Goal: Complete application form

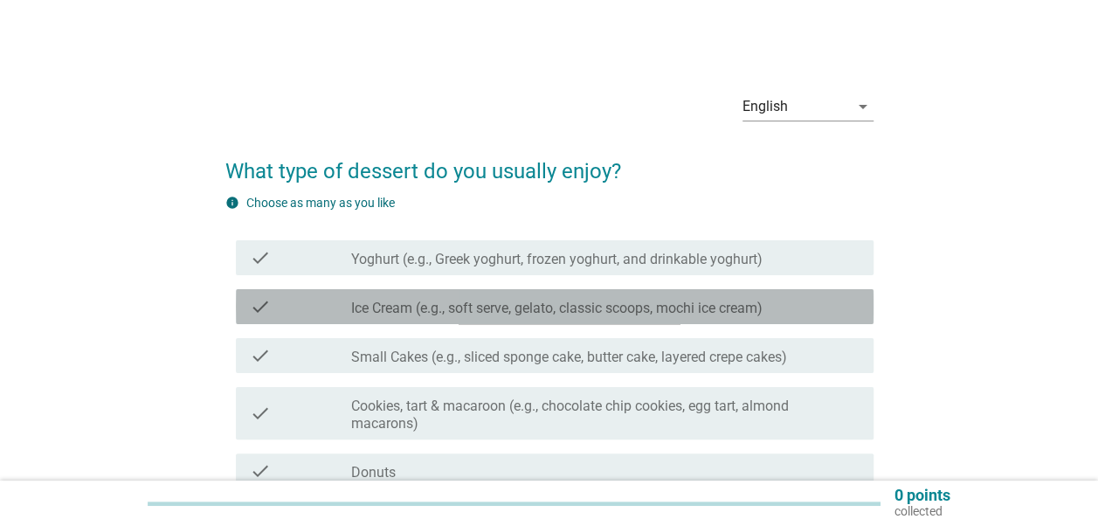
click at [397, 307] on label "Ice Cream (e.g., soft serve, gelato, classic scoops, mochi ice cream)" at bounding box center [556, 308] width 411 height 17
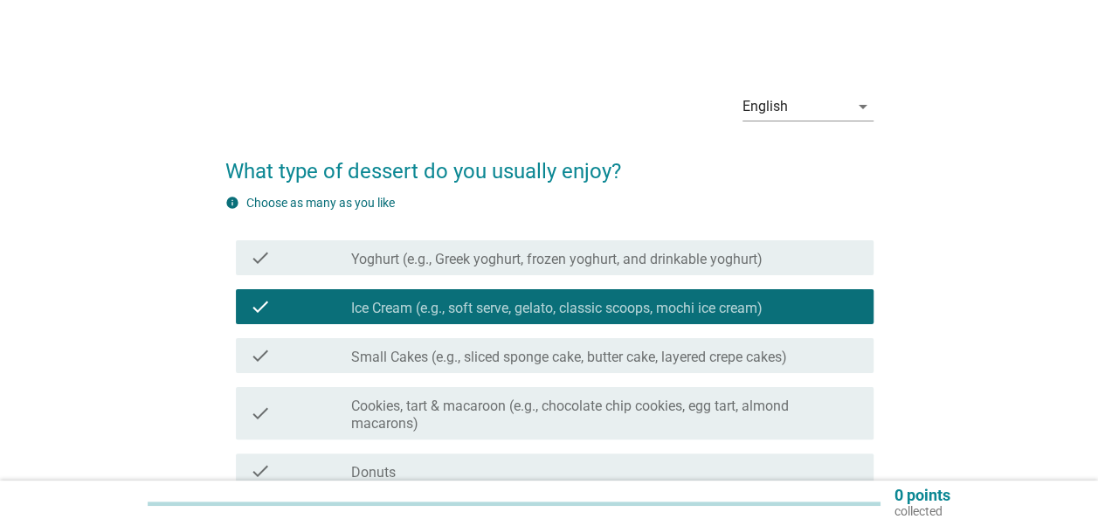
click at [392, 367] on div "check check_box_outline_blank Small Cakes (e.g., sliced sponge cake, butter cak…" at bounding box center [555, 355] width 638 height 35
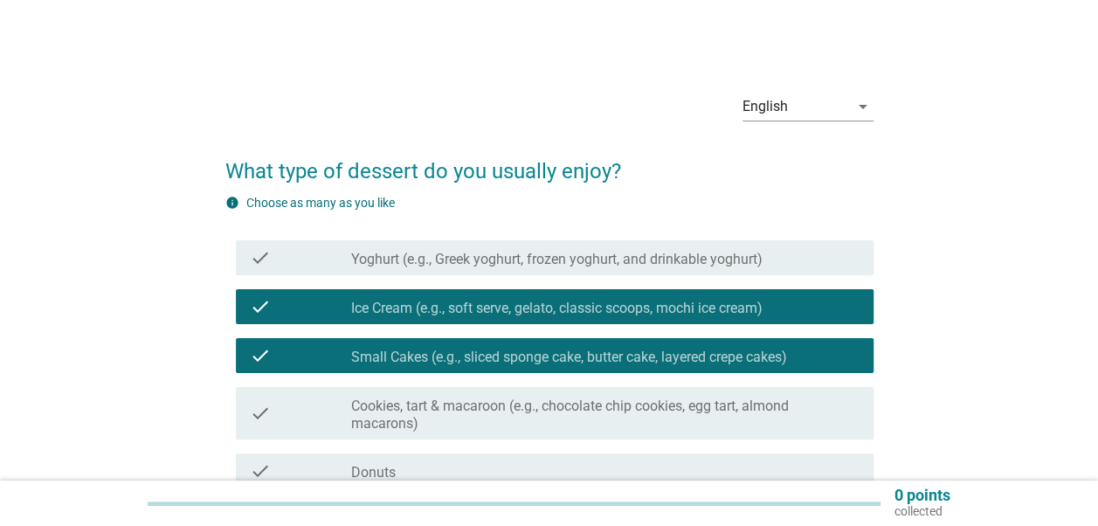
click at [392, 397] on div "check_box_outline_blank Cookies, tart & macaroon (e.g., chocolate chip cookies,…" at bounding box center [605, 413] width 508 height 38
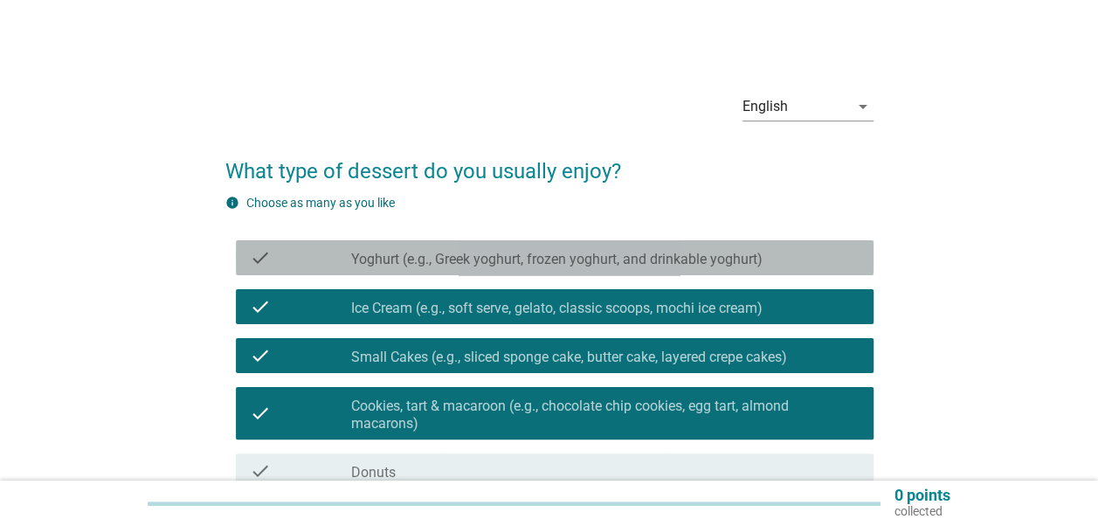
click at [409, 255] on label "Yoghurt (e.g., Greek yoghurt, frozen yoghurt, and drinkable yoghurt)" at bounding box center [556, 259] width 411 height 17
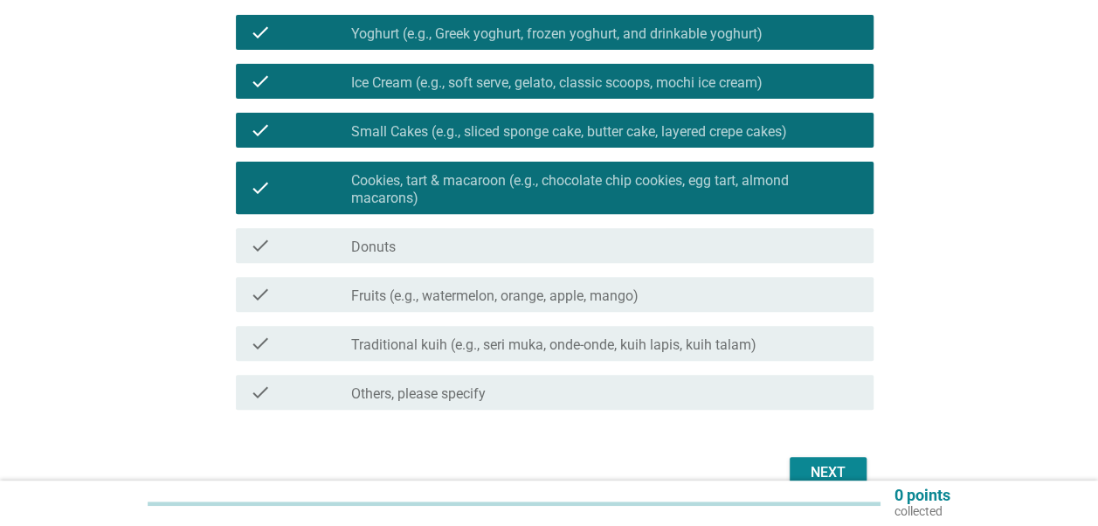
scroll to position [262, 0]
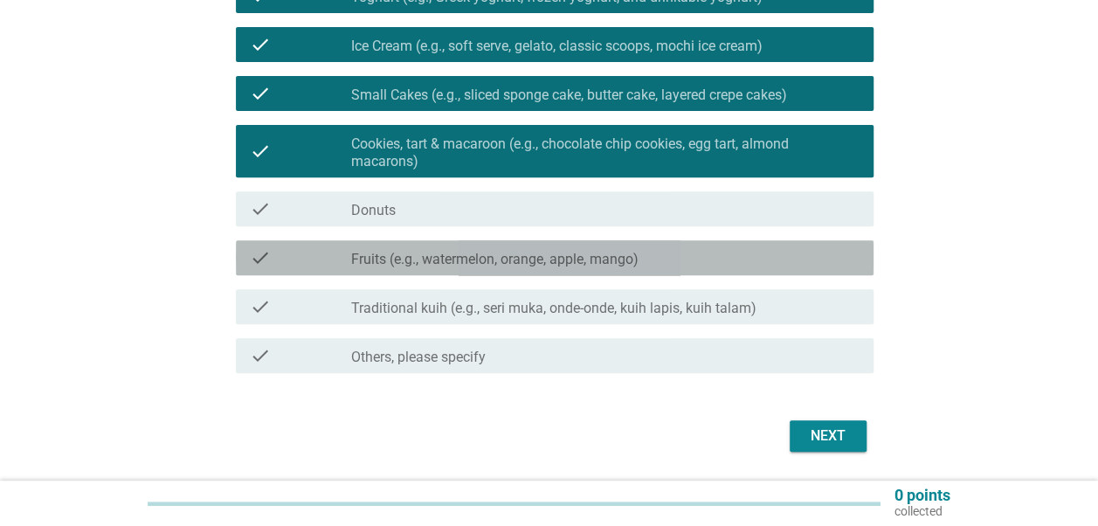
click at [405, 247] on div "check_box_outline_blank Fruits (e.g., watermelon, orange, apple, mango)" at bounding box center [605, 257] width 508 height 21
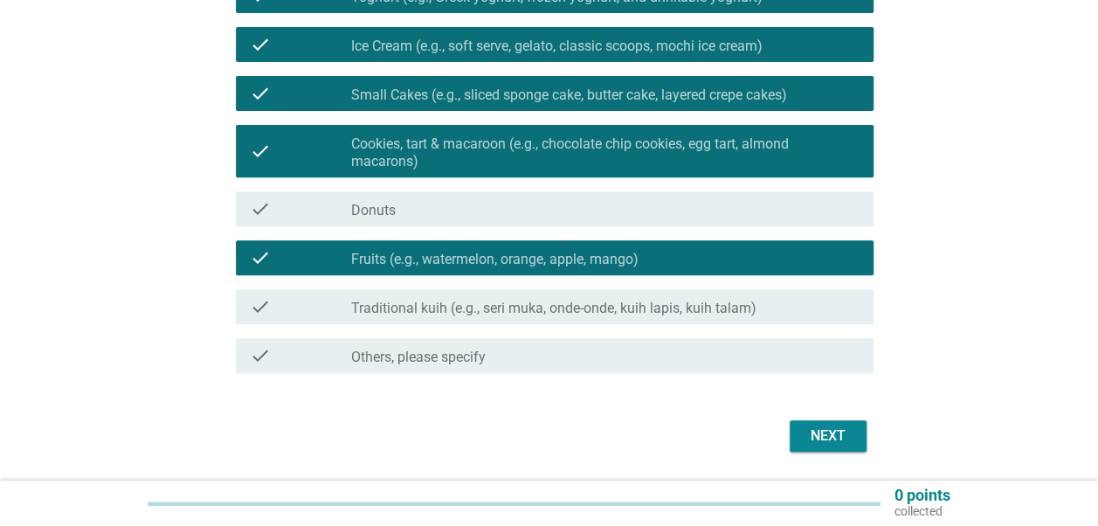
click at [827, 441] on div "Next" at bounding box center [828, 435] width 49 height 21
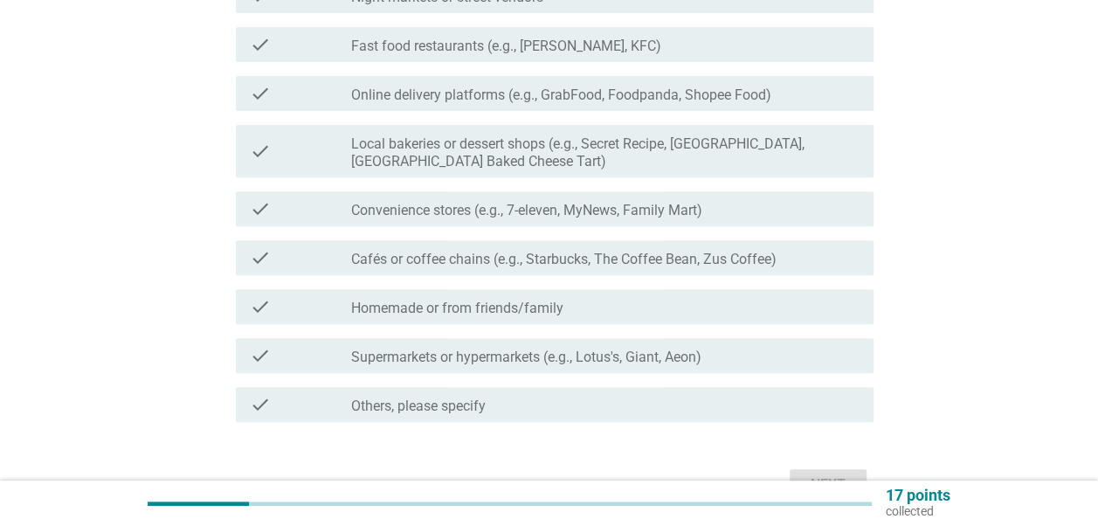
scroll to position [0, 0]
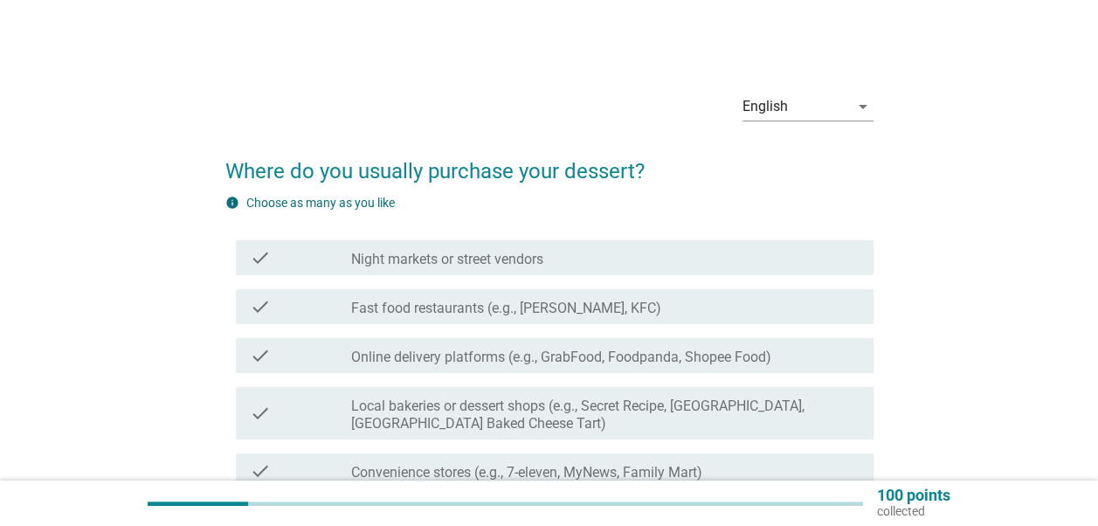
click at [515, 306] on label "Fast food restaurants (e.g., [PERSON_NAME], KFC)" at bounding box center [506, 308] width 310 height 17
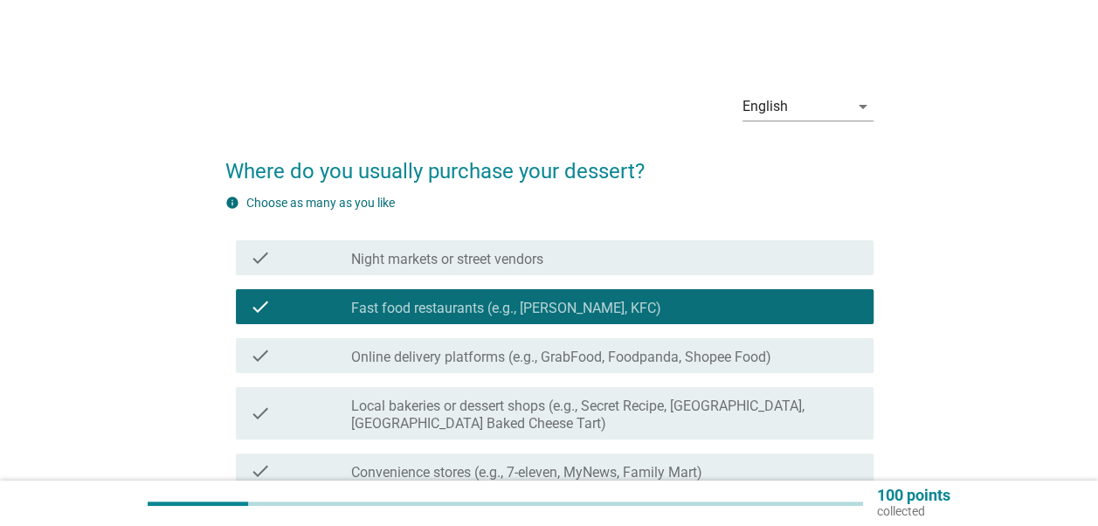
click at [512, 349] on label "Online delivery platforms (e.g., GrabFood, Foodpanda, Shopee Food)" at bounding box center [561, 357] width 420 height 17
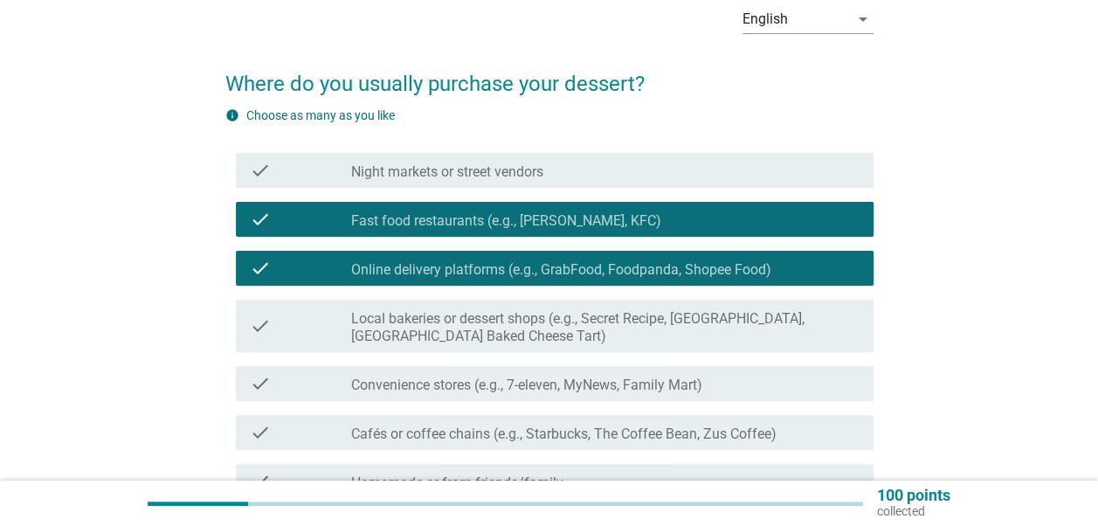
scroll to position [175, 0]
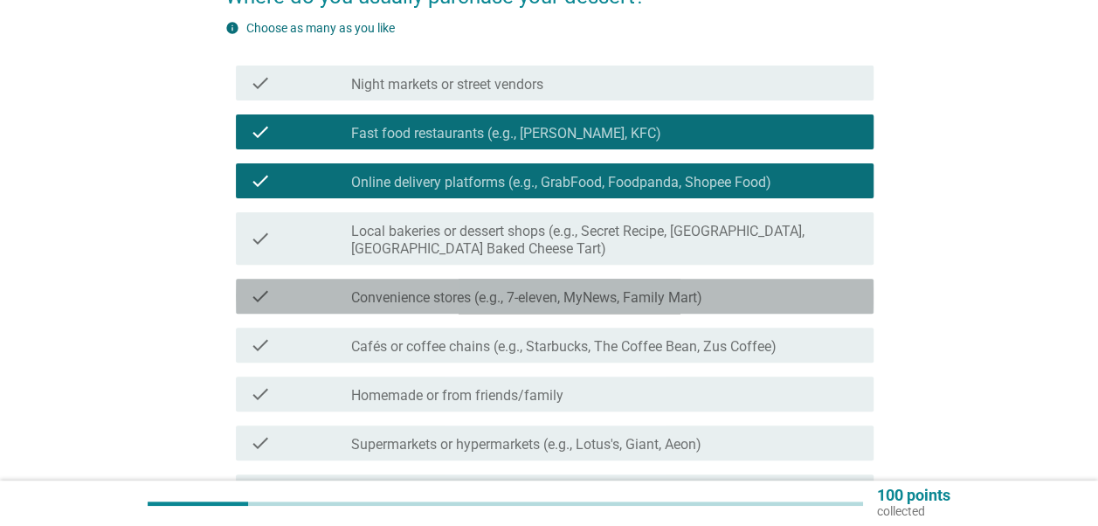
click at [521, 298] on label "Convenience stores (e.g., 7-eleven, MyNews, Family Mart)" at bounding box center [526, 297] width 351 height 17
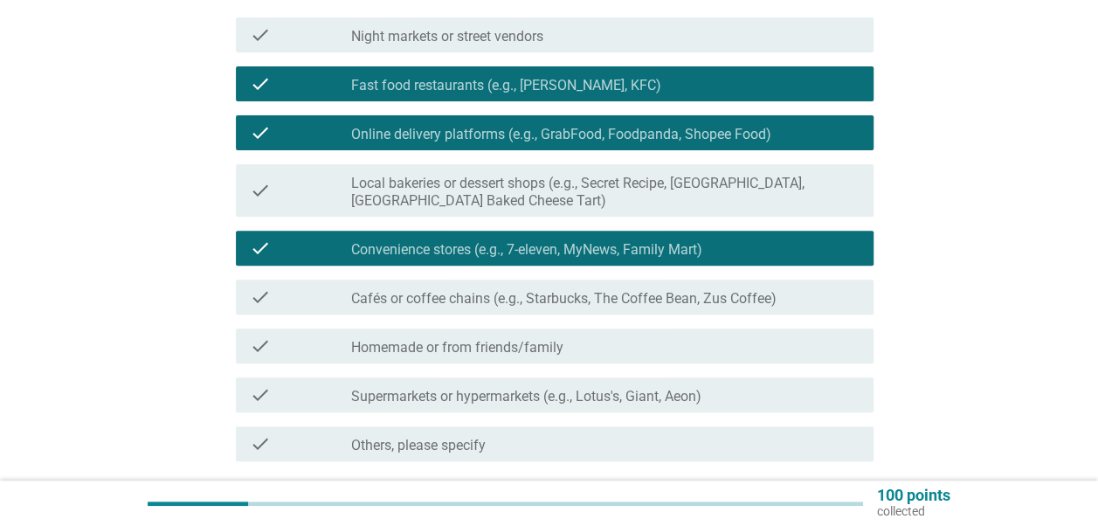
scroll to position [262, 0]
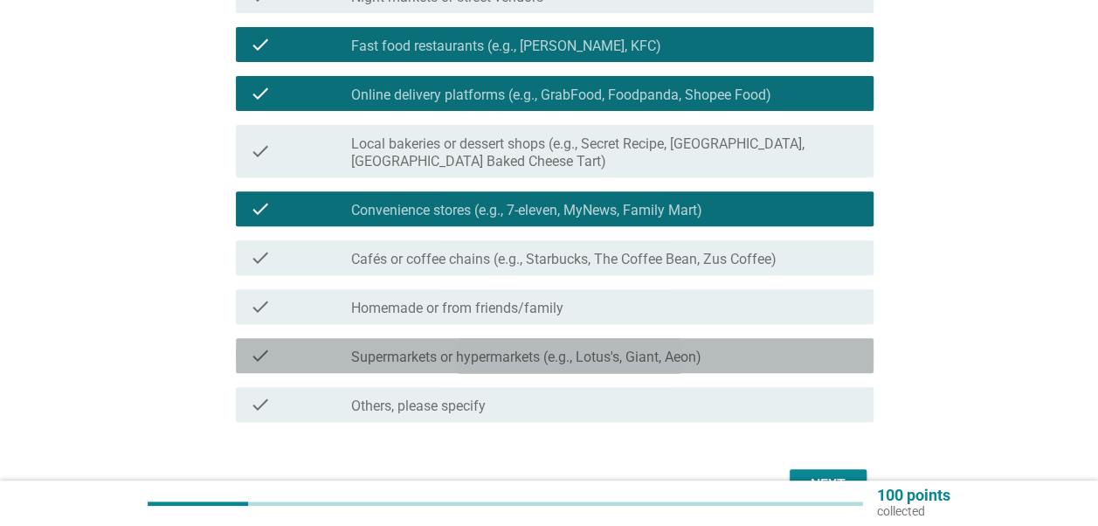
click at [529, 363] on label "Supermarkets or hypermarkets (e.g., Lotus's, Giant, Aeon)" at bounding box center [526, 357] width 350 height 17
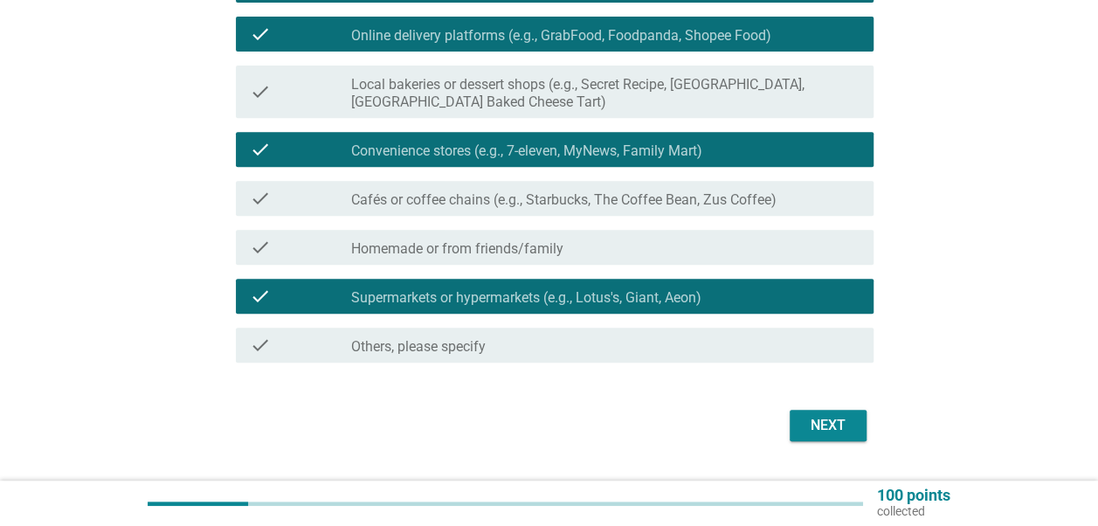
scroll to position [349, 0]
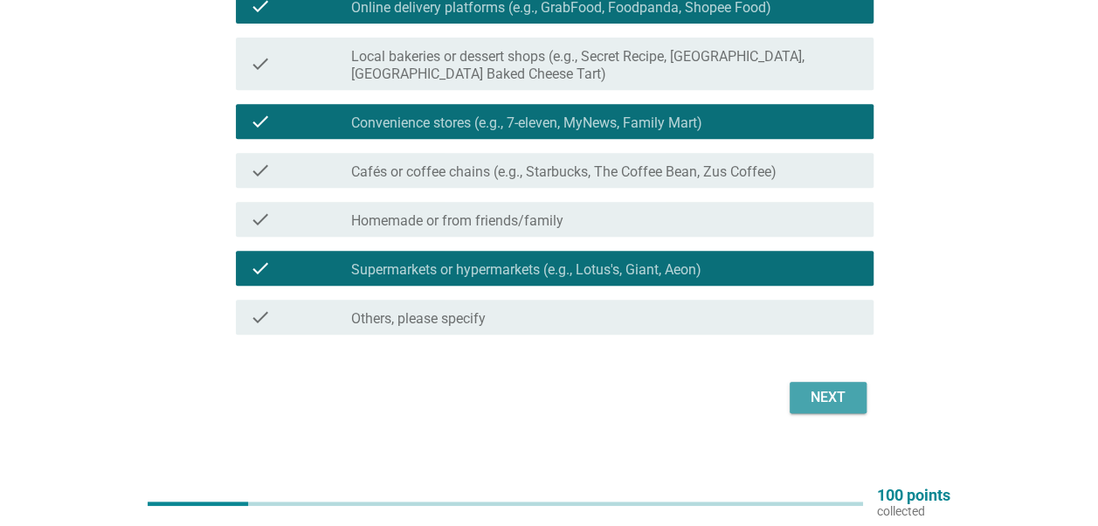
click at [854, 405] on button "Next" at bounding box center [828, 397] width 77 height 31
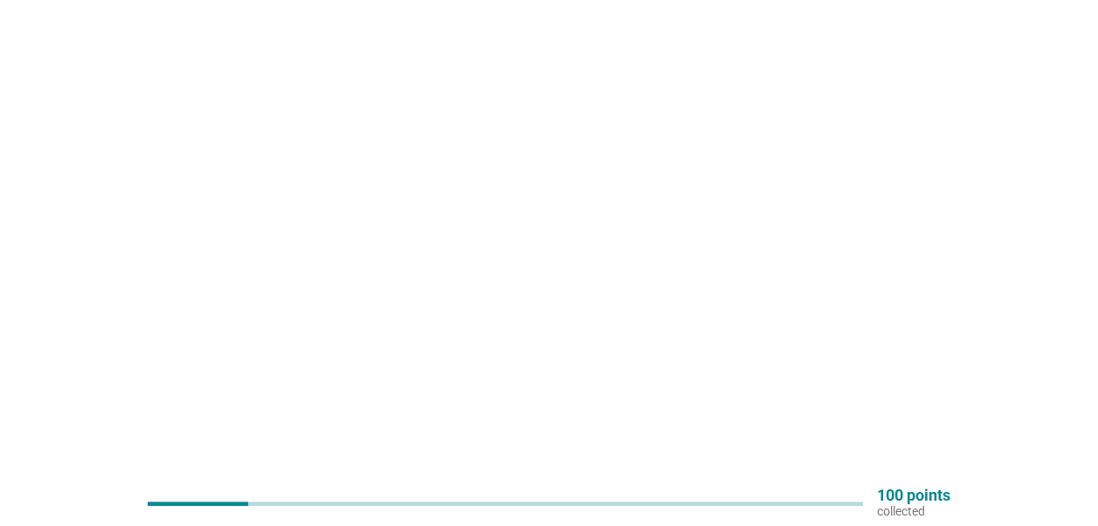
scroll to position [0, 0]
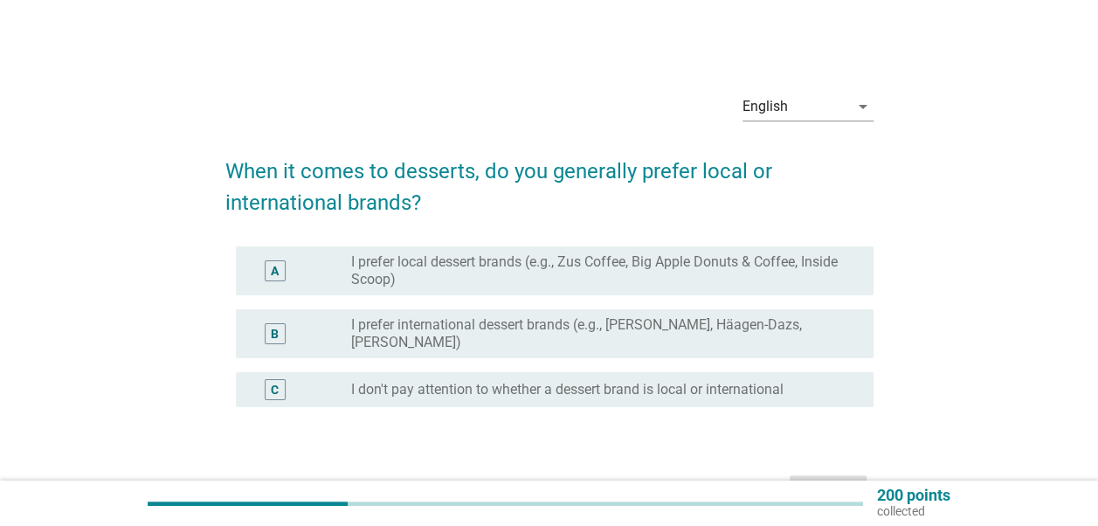
click at [449, 332] on label "I prefer international dessert brands (e.g., [PERSON_NAME], Häagen-Dazs, [PERSO…" at bounding box center [598, 333] width 494 height 35
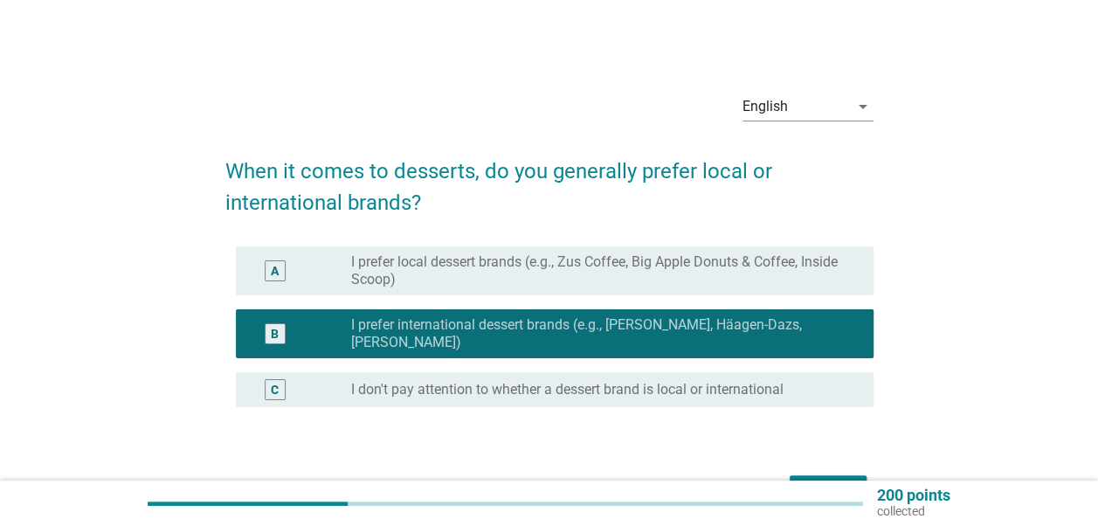
scroll to position [87, 0]
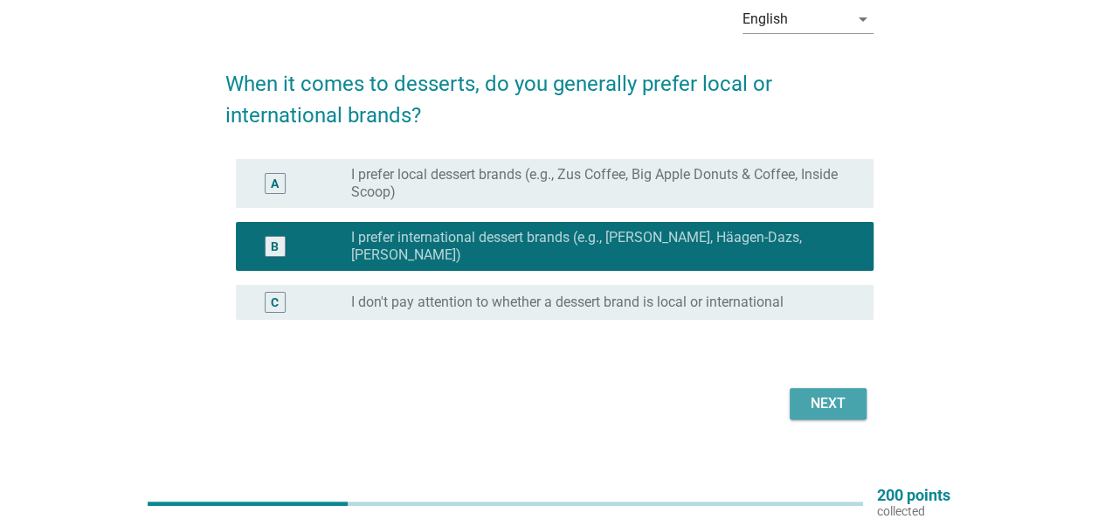
click at [809, 394] on div "Next" at bounding box center [828, 403] width 49 height 21
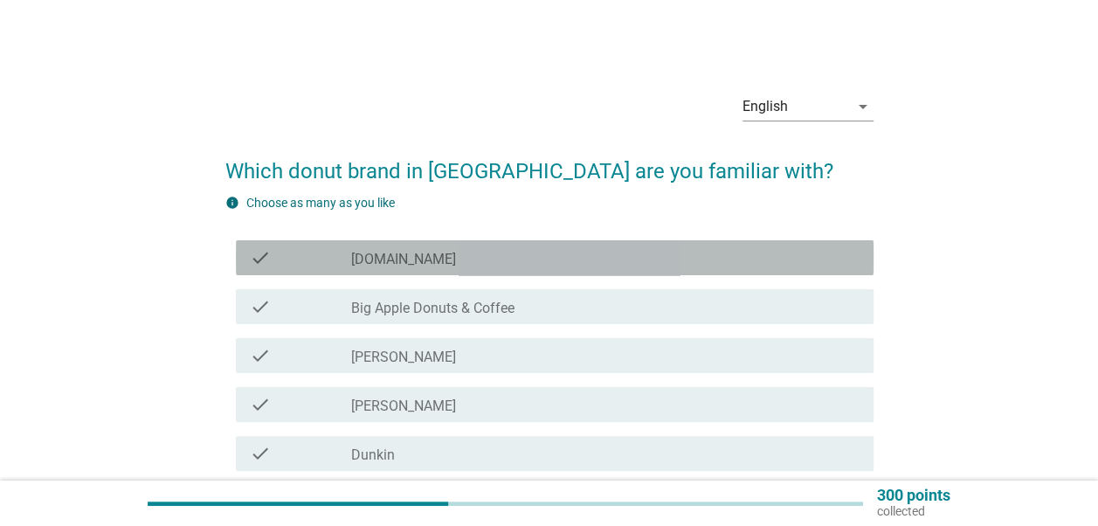
click at [375, 261] on label "[DOMAIN_NAME]" at bounding box center [403, 259] width 105 height 17
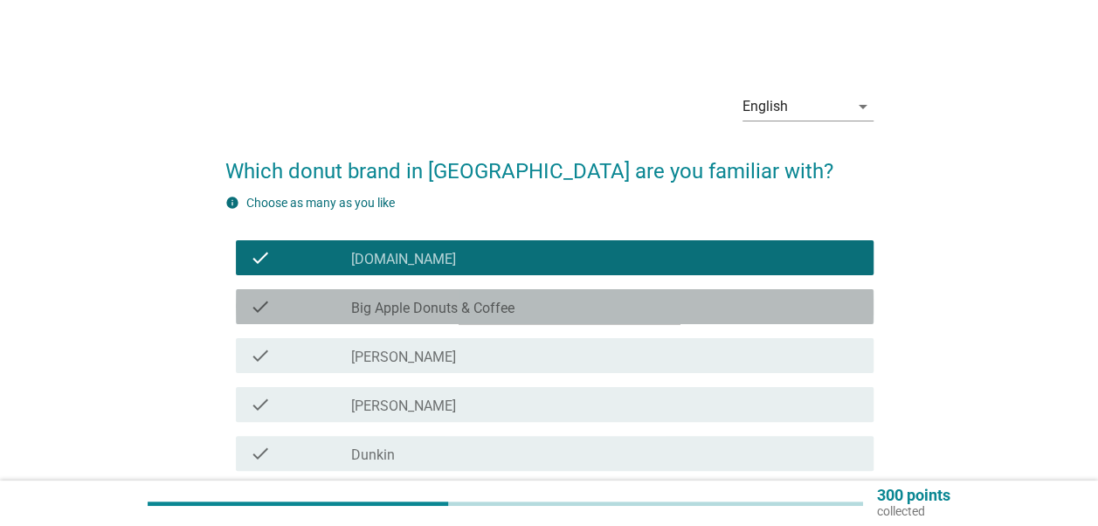
click at [391, 304] on label "Big Apple Donuts & Coffee" at bounding box center [432, 308] width 163 height 17
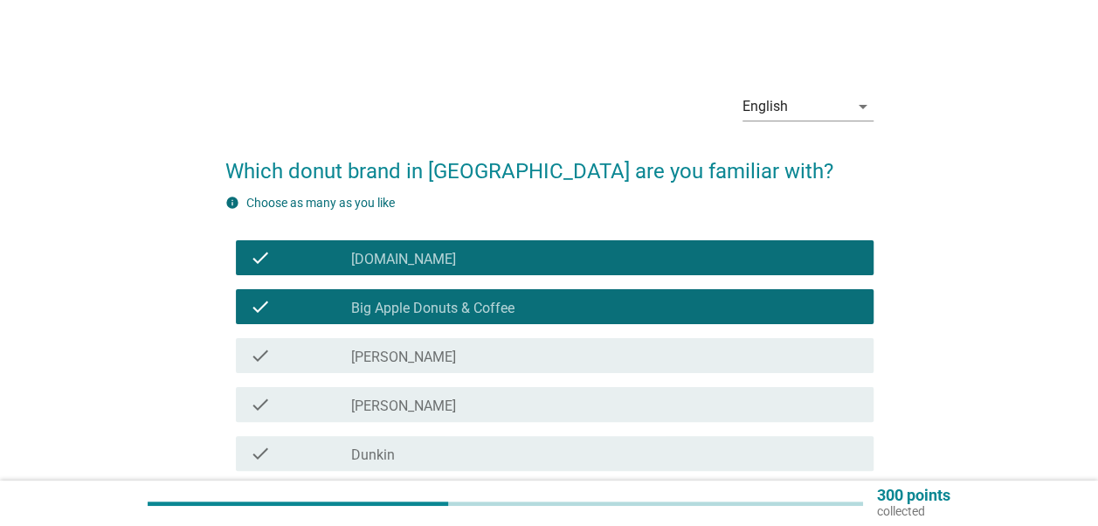
click at [405, 370] on div "check check_box_outline_blank [PERSON_NAME]" at bounding box center [555, 355] width 638 height 35
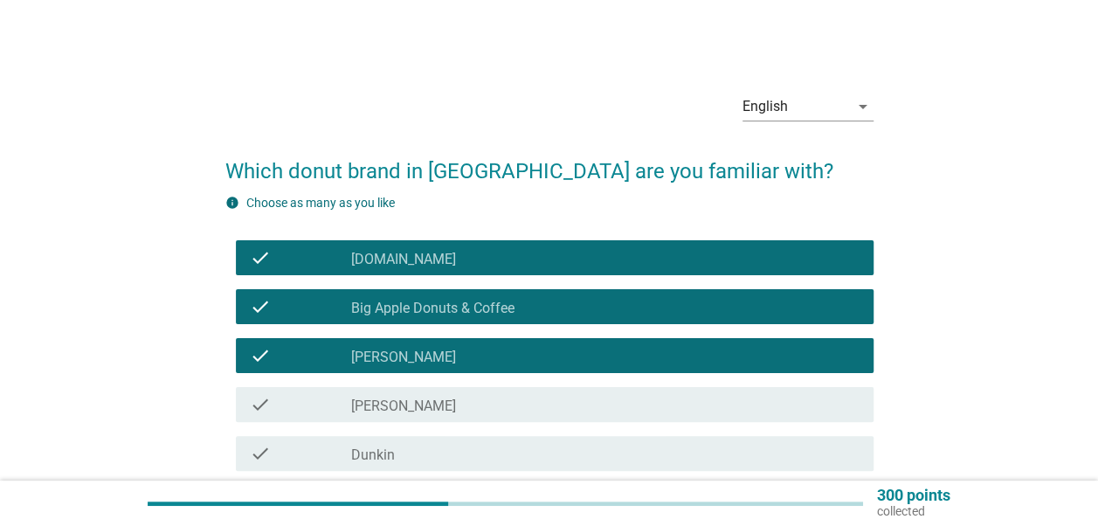
scroll to position [87, 0]
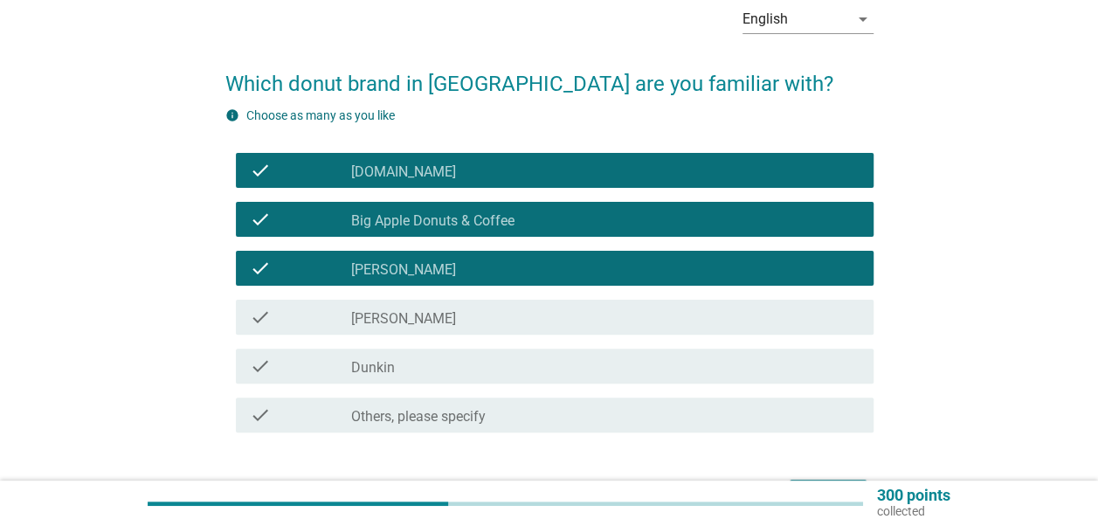
click at [405, 370] on div "check_box_outline_blank Dunkin" at bounding box center [605, 366] width 508 height 21
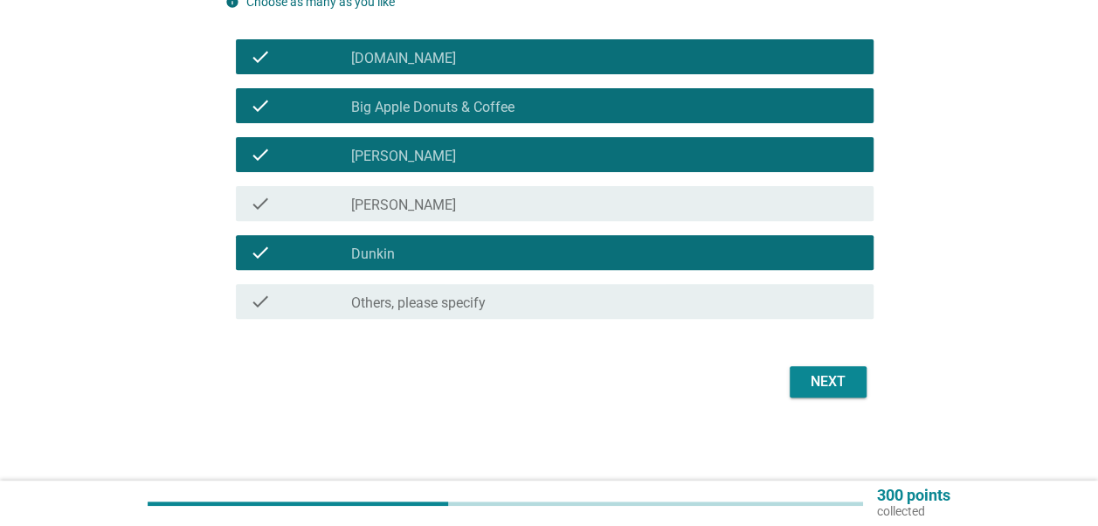
scroll to position [202, 0]
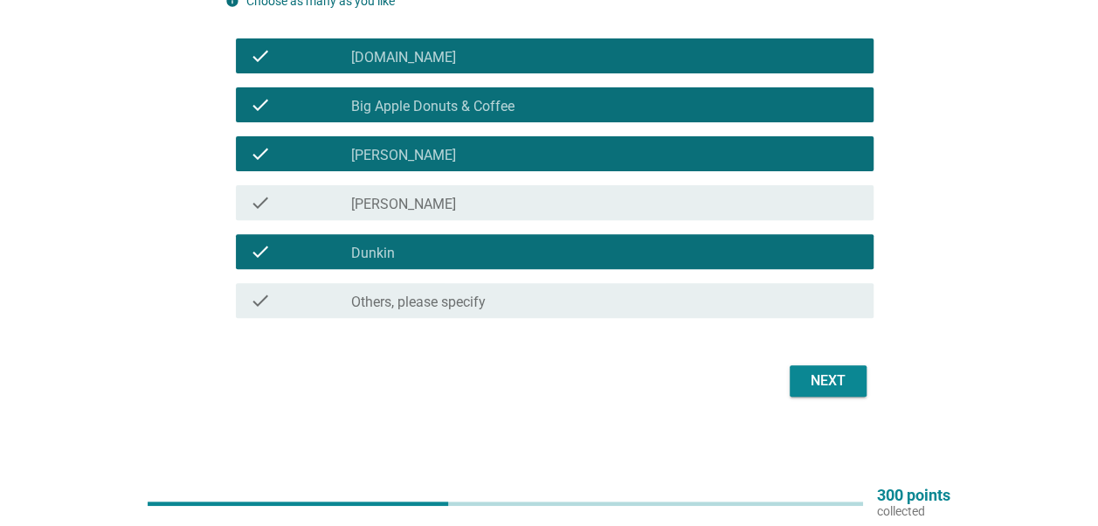
click at [823, 377] on div "Next" at bounding box center [828, 380] width 49 height 21
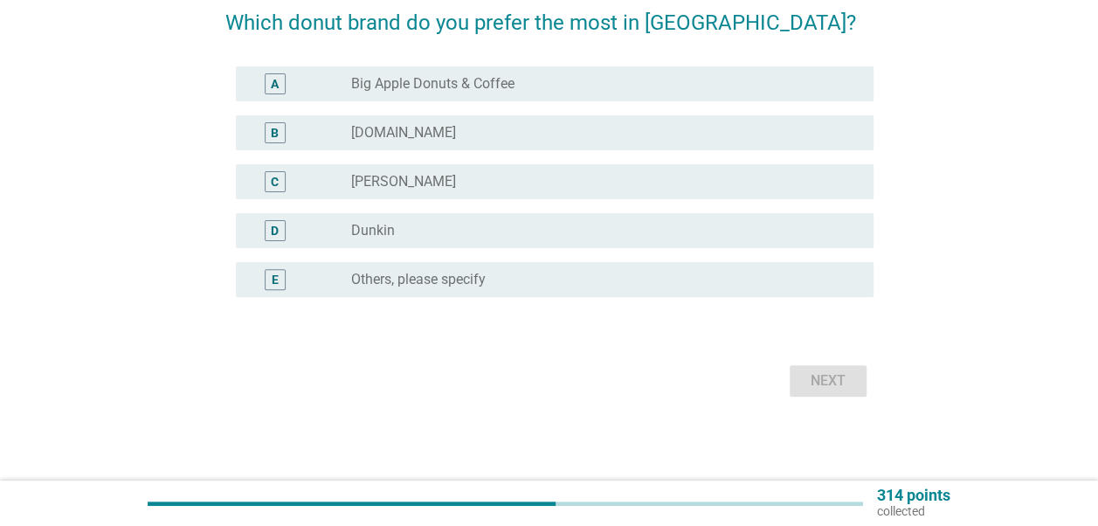
scroll to position [0, 0]
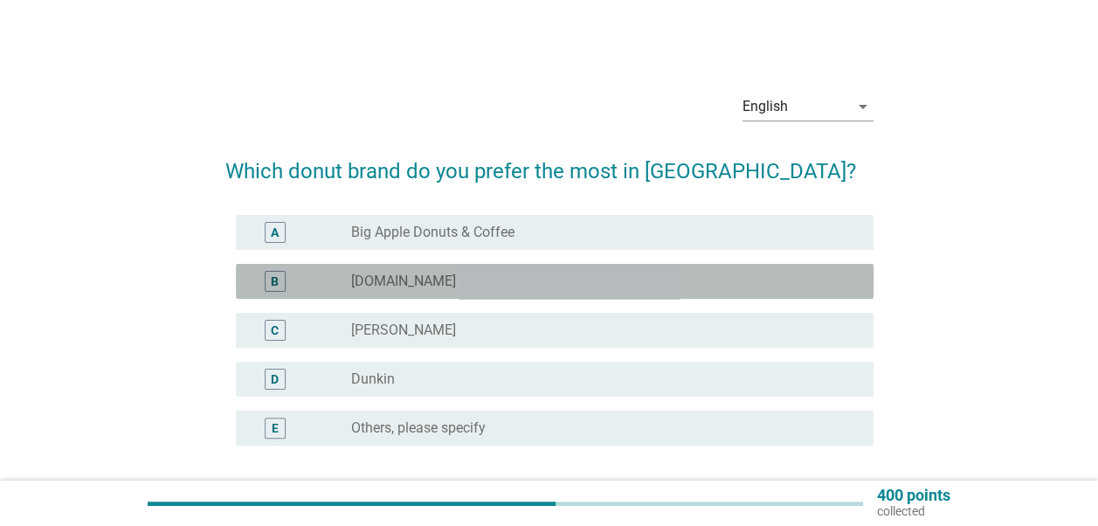
click at [418, 287] on div "radio_button_unchecked [DOMAIN_NAME]" at bounding box center [598, 281] width 494 height 17
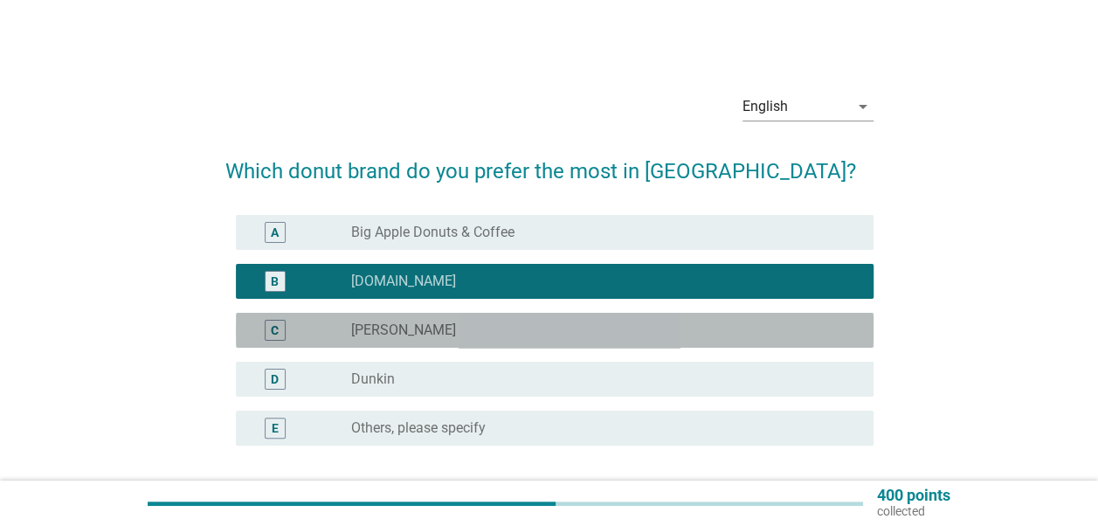
click at [418, 328] on label "[PERSON_NAME]" at bounding box center [403, 330] width 105 height 17
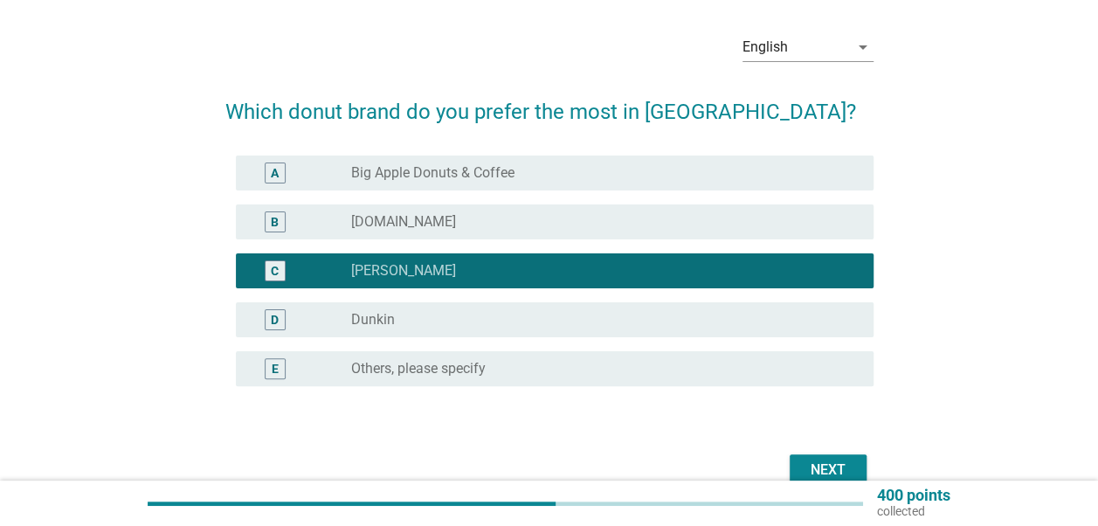
scroll to position [87, 0]
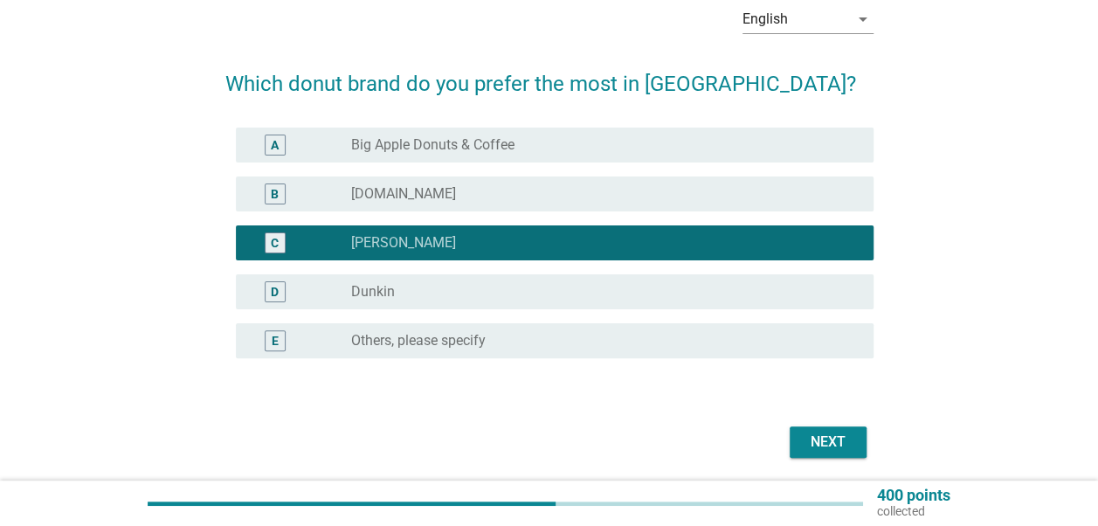
click at [418, 205] on div "B radio_button_unchecked [DOMAIN_NAME]" at bounding box center [555, 193] width 638 height 35
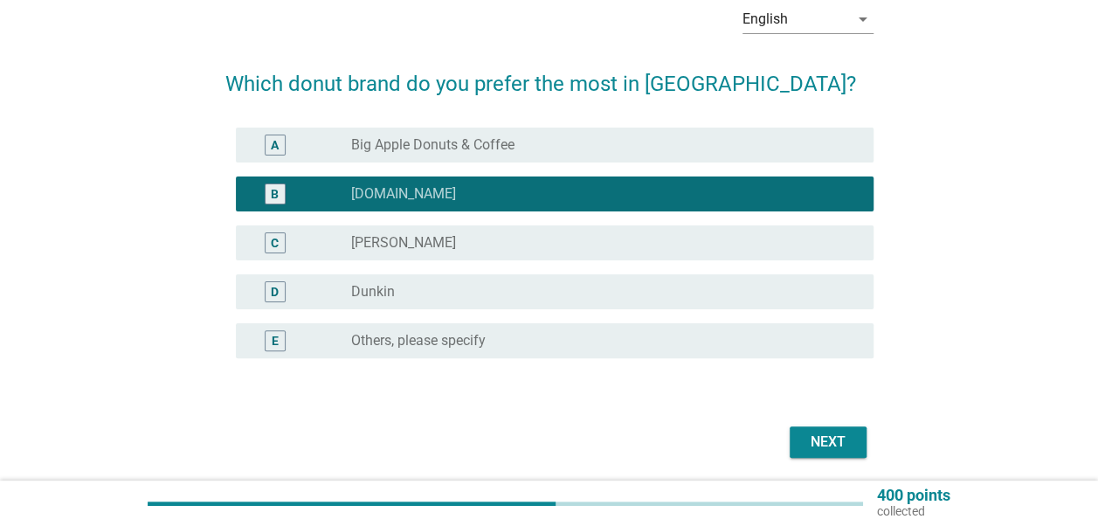
click at [818, 446] on div "Next" at bounding box center [828, 442] width 49 height 21
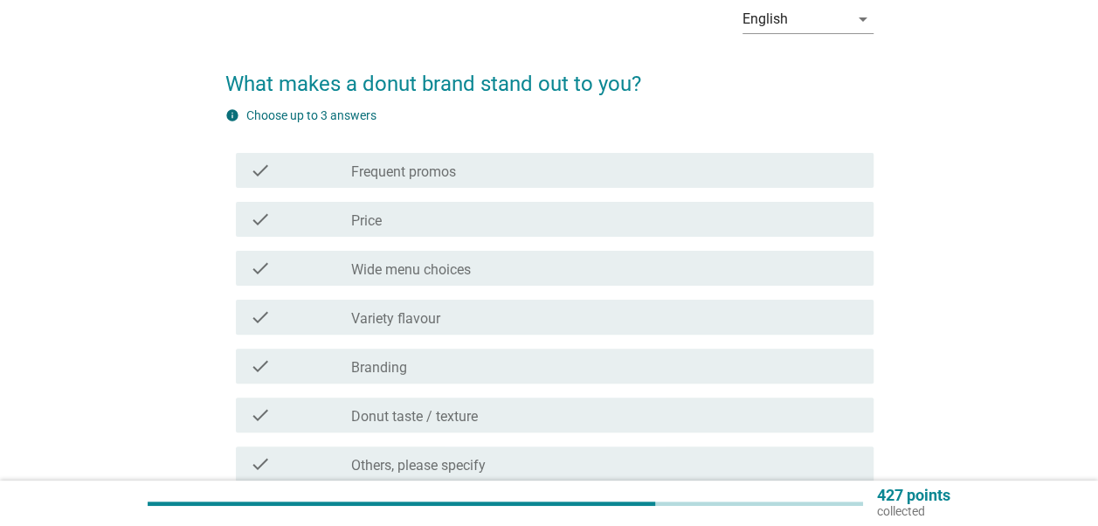
scroll to position [0, 0]
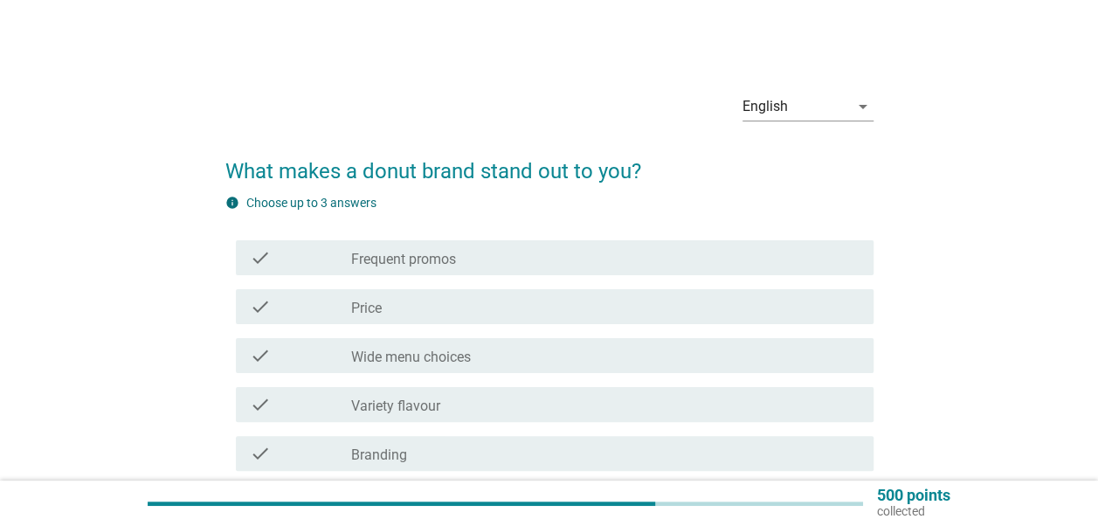
click at [500, 370] on div "check check_box_outline_blank Wide menu choices" at bounding box center [555, 355] width 638 height 35
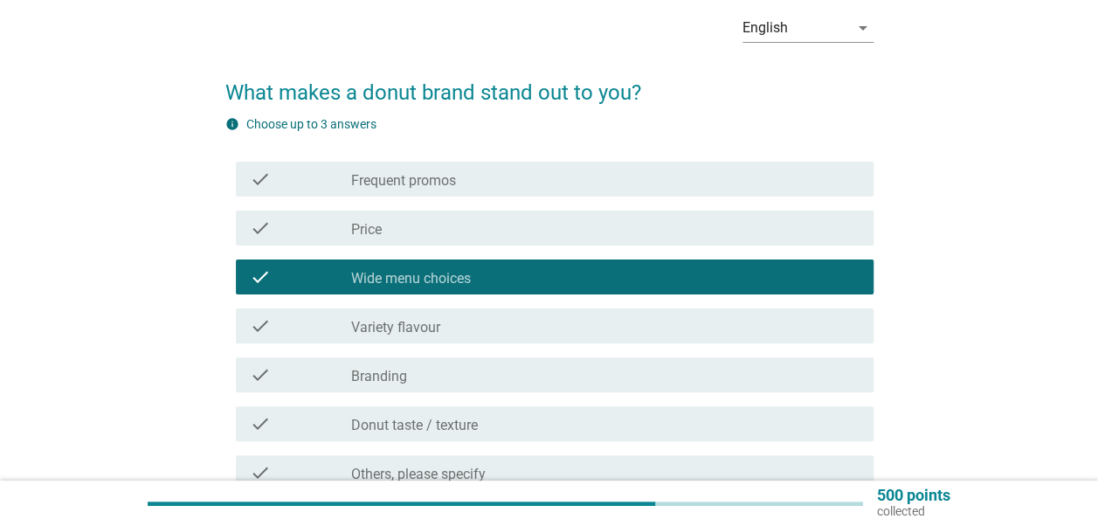
scroll to position [175, 0]
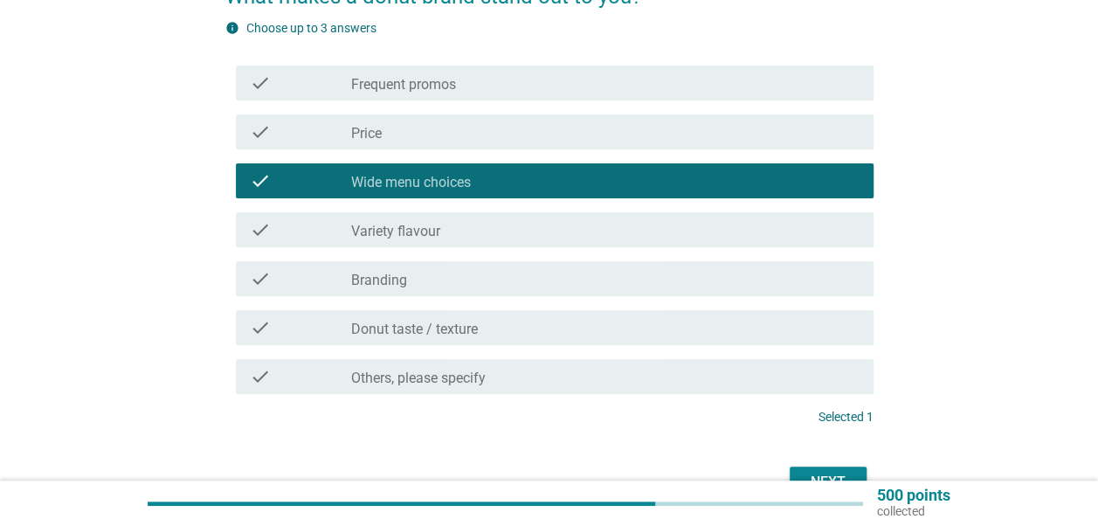
click at [439, 287] on div "check_box_outline_blank Branding" at bounding box center [605, 278] width 508 height 21
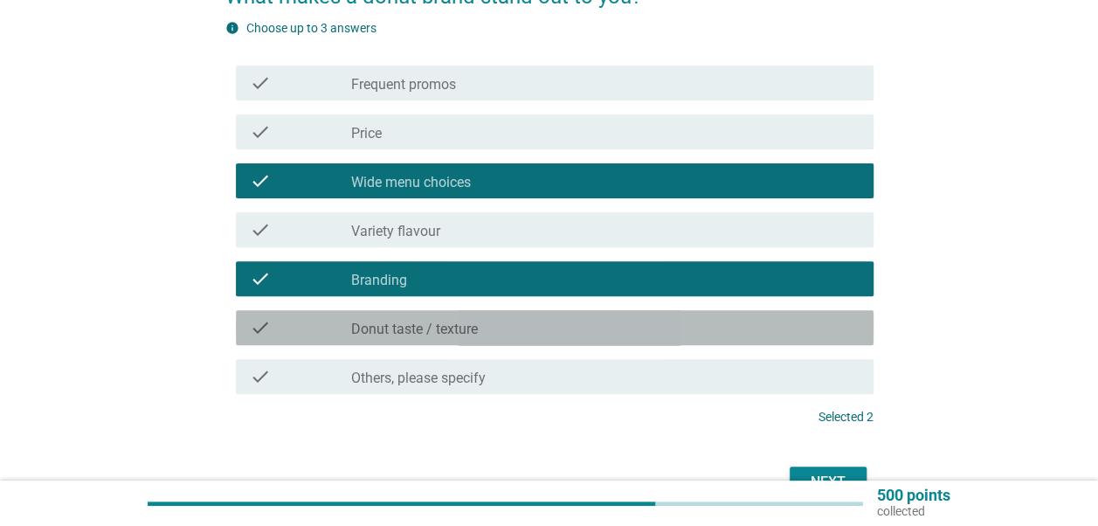
drag, startPoint x: 455, startPoint y: 330, endPoint x: 486, endPoint y: 348, distance: 35.2
click at [455, 330] on label "Donut taste / texture" at bounding box center [414, 329] width 127 height 17
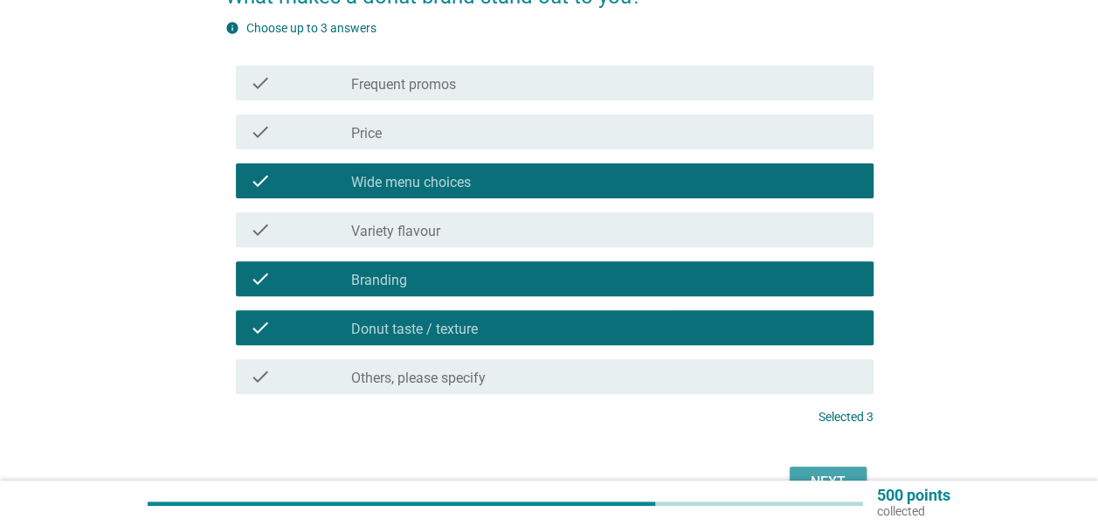
click at [826, 472] on div "Next" at bounding box center [828, 482] width 49 height 21
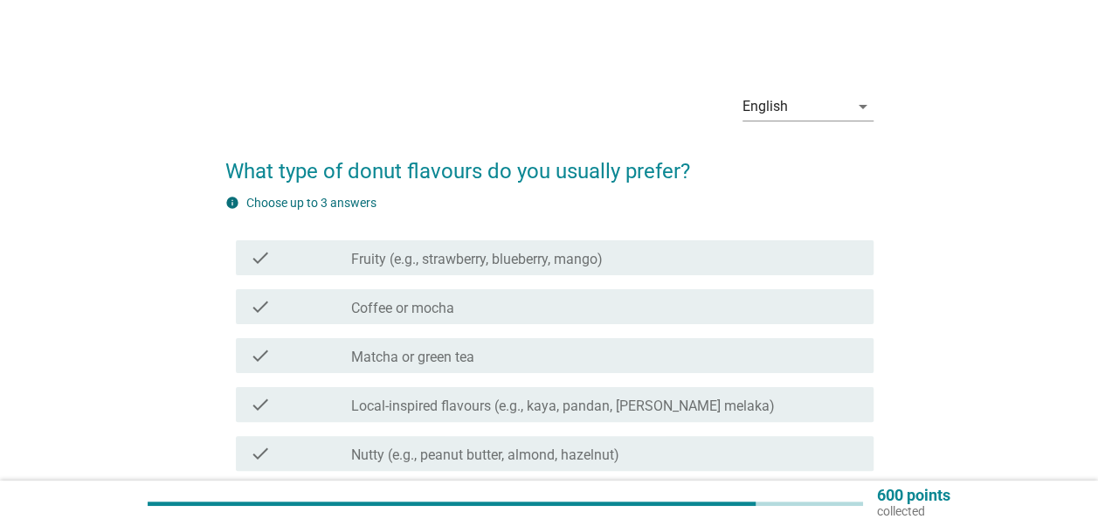
click at [370, 256] on label "Fruity (e.g., strawberry, blueberry, mango)" at bounding box center [477, 259] width 252 height 17
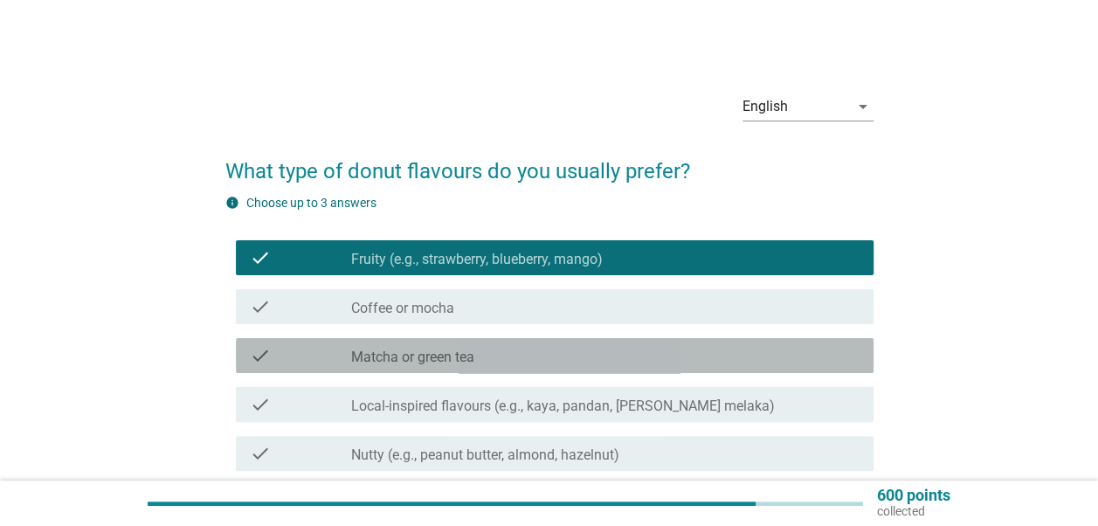
click at [398, 342] on div "check check_box_outline_blank Matcha or green tea" at bounding box center [555, 355] width 638 height 35
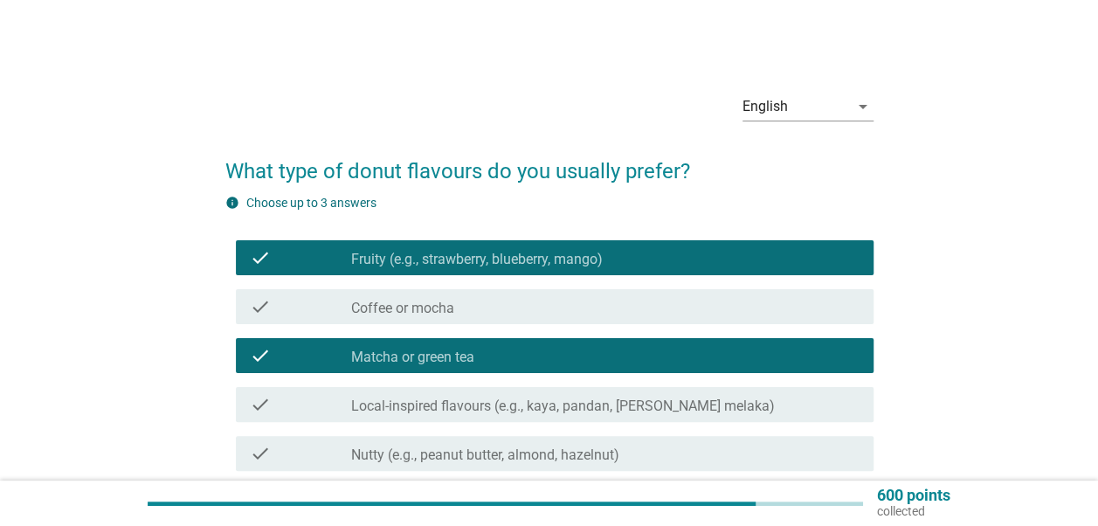
click at [411, 400] on label "Local-inspired flavours (e.g., kaya, pandan, [PERSON_NAME] melaka)" at bounding box center [563, 406] width 424 height 17
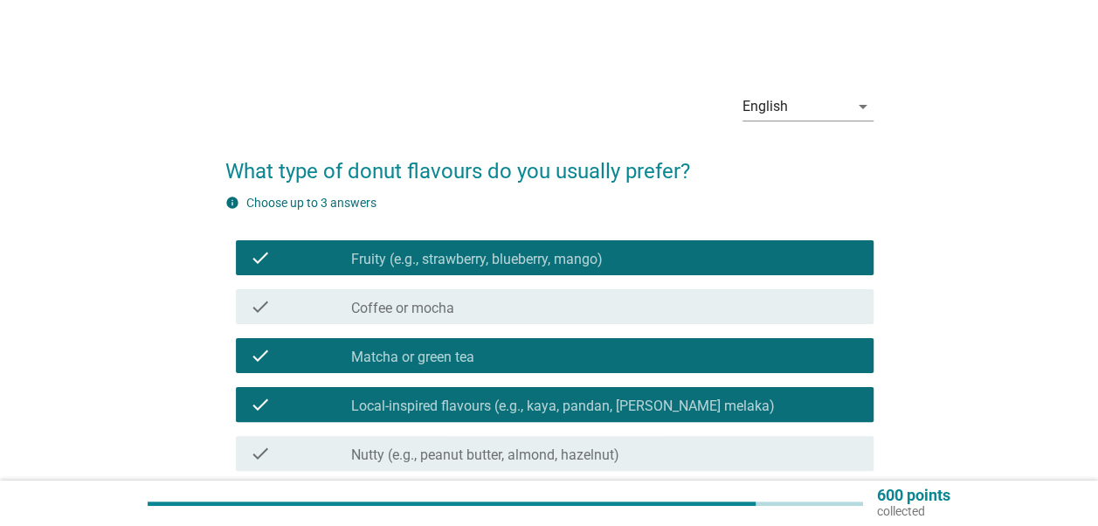
scroll to position [175, 0]
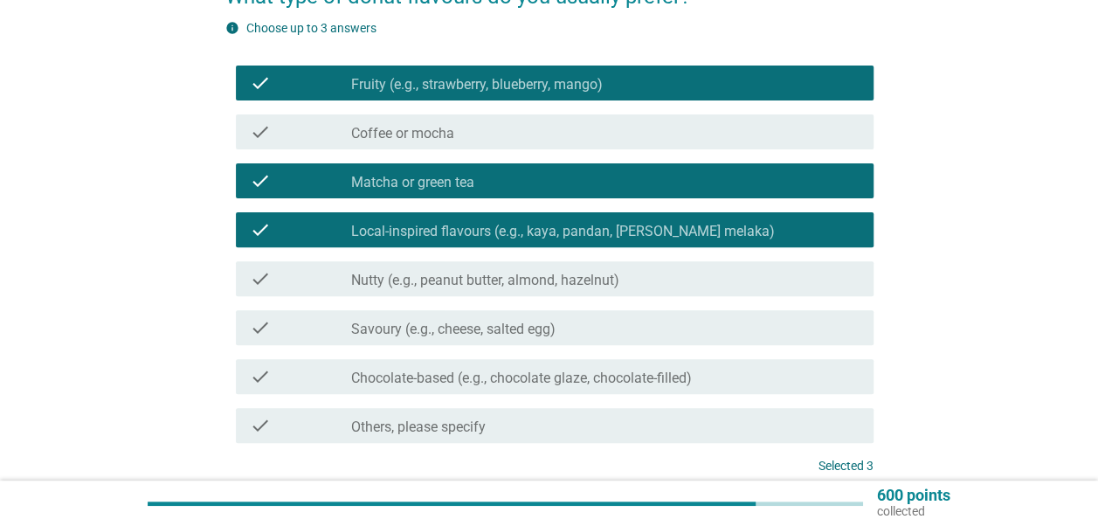
click at [344, 320] on div "check" at bounding box center [300, 327] width 101 height 21
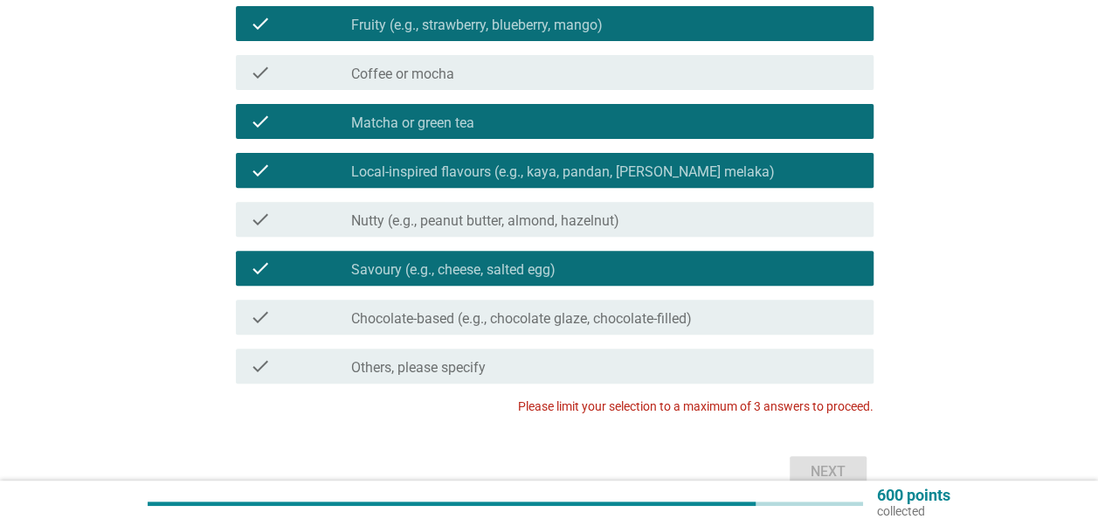
scroll to position [262, 0]
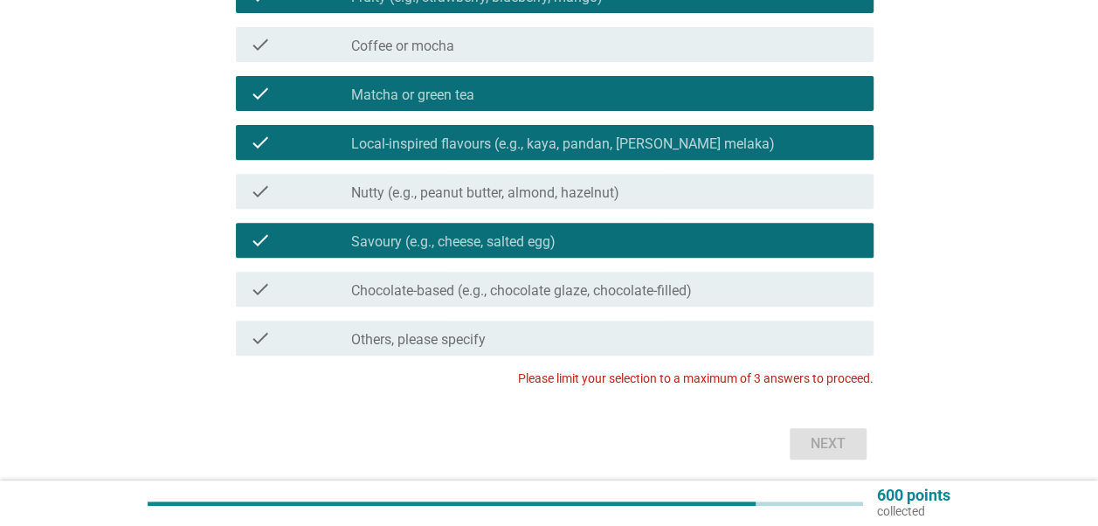
click at [362, 231] on div "check_box_outline_blank Savoury (e.g., cheese, salted egg)" at bounding box center [605, 240] width 508 height 21
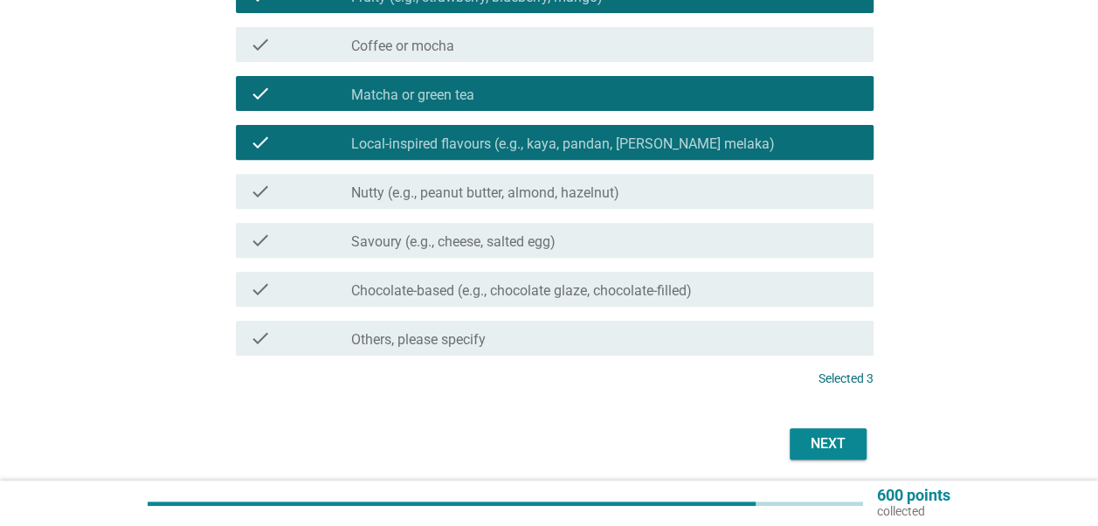
click at [814, 433] on div "Next" at bounding box center [828, 443] width 49 height 21
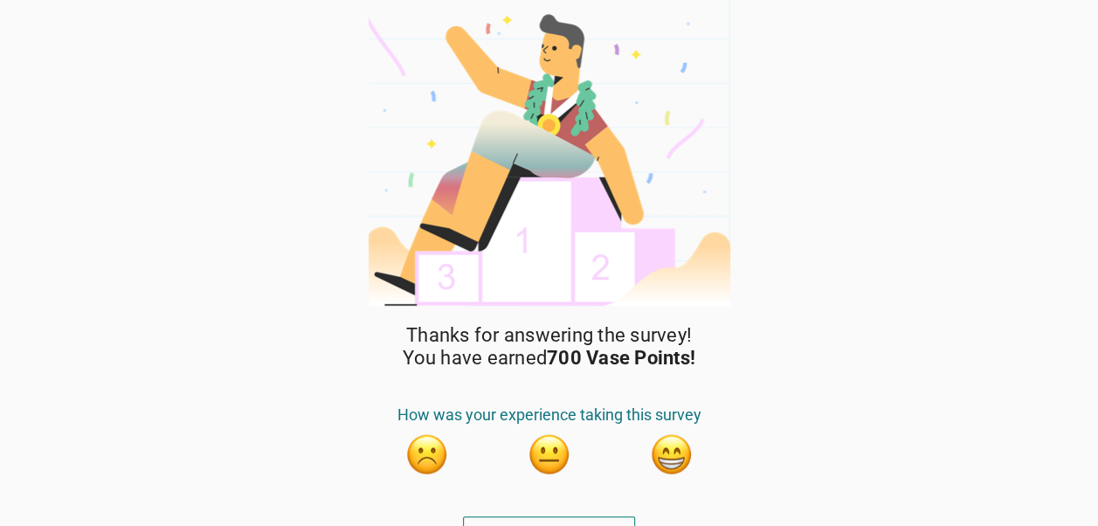
scroll to position [27, 0]
